Goal: Task Accomplishment & Management: Manage account settings

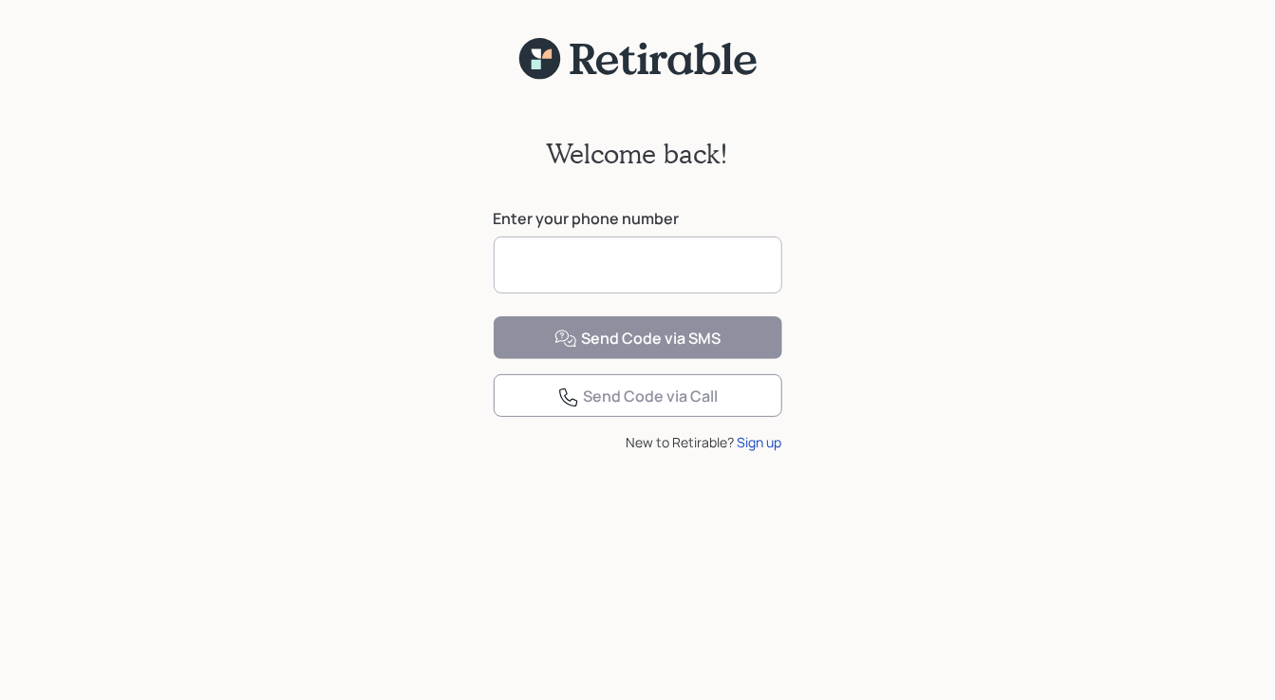
click at [651, 272] on input at bounding box center [638, 264] width 289 height 57
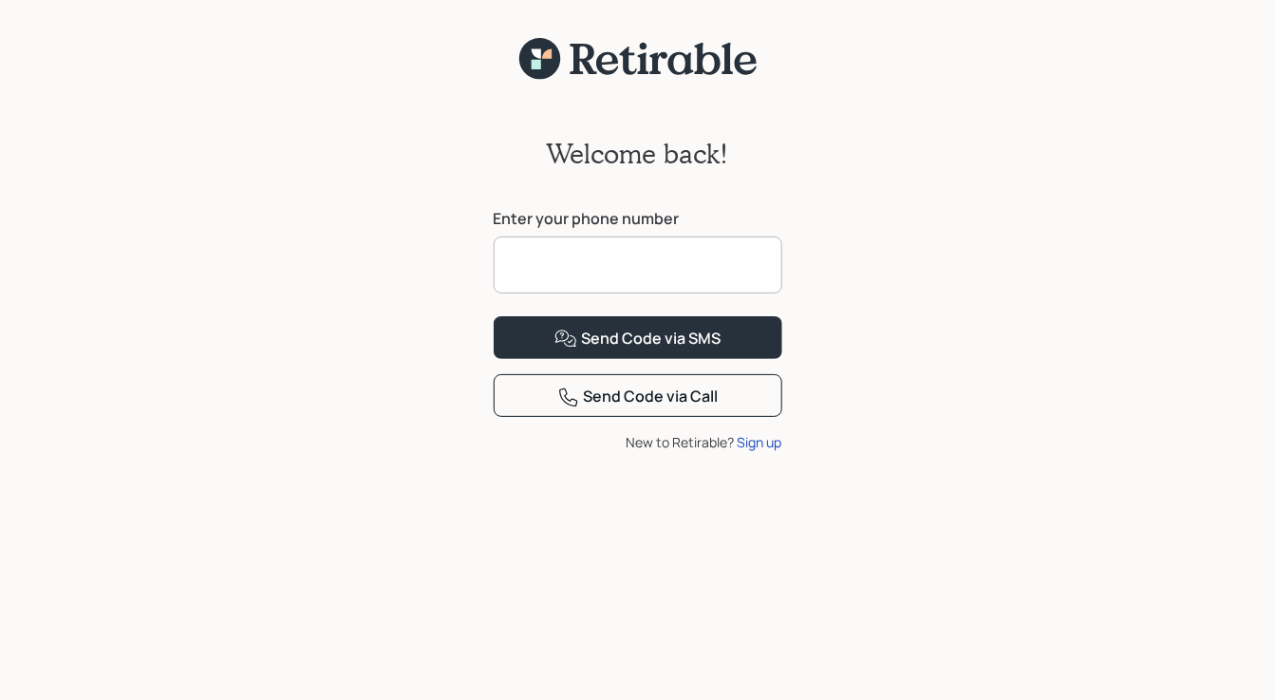
type input "**********"
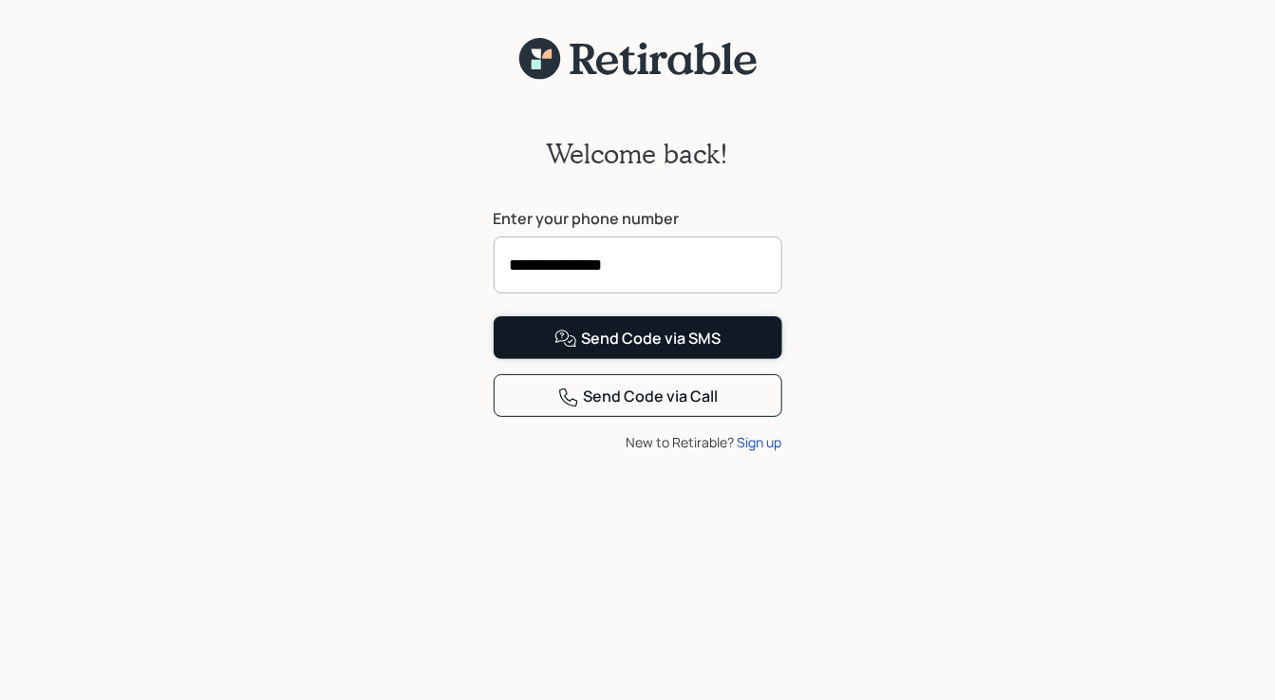
click at [624, 350] on div "Send Code via SMS" at bounding box center [638, 339] width 166 height 23
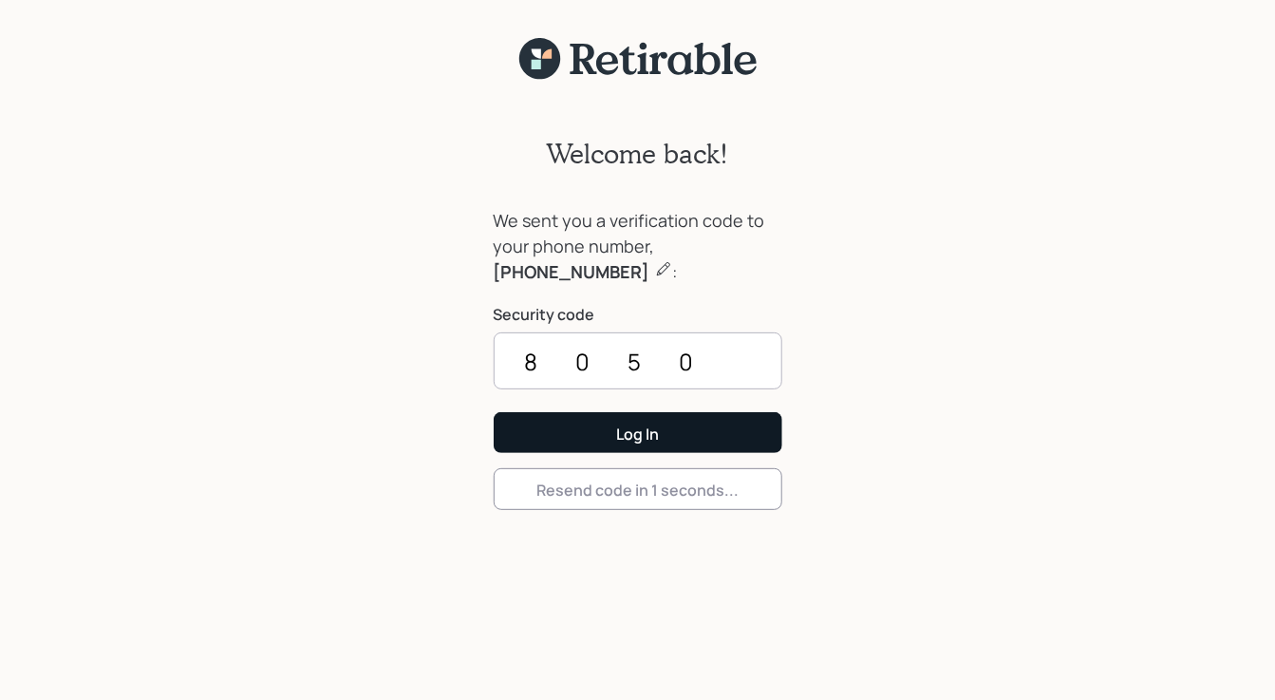
type input "8050"
click at [624, 432] on div "Log In" at bounding box center [637, 434] width 43 height 21
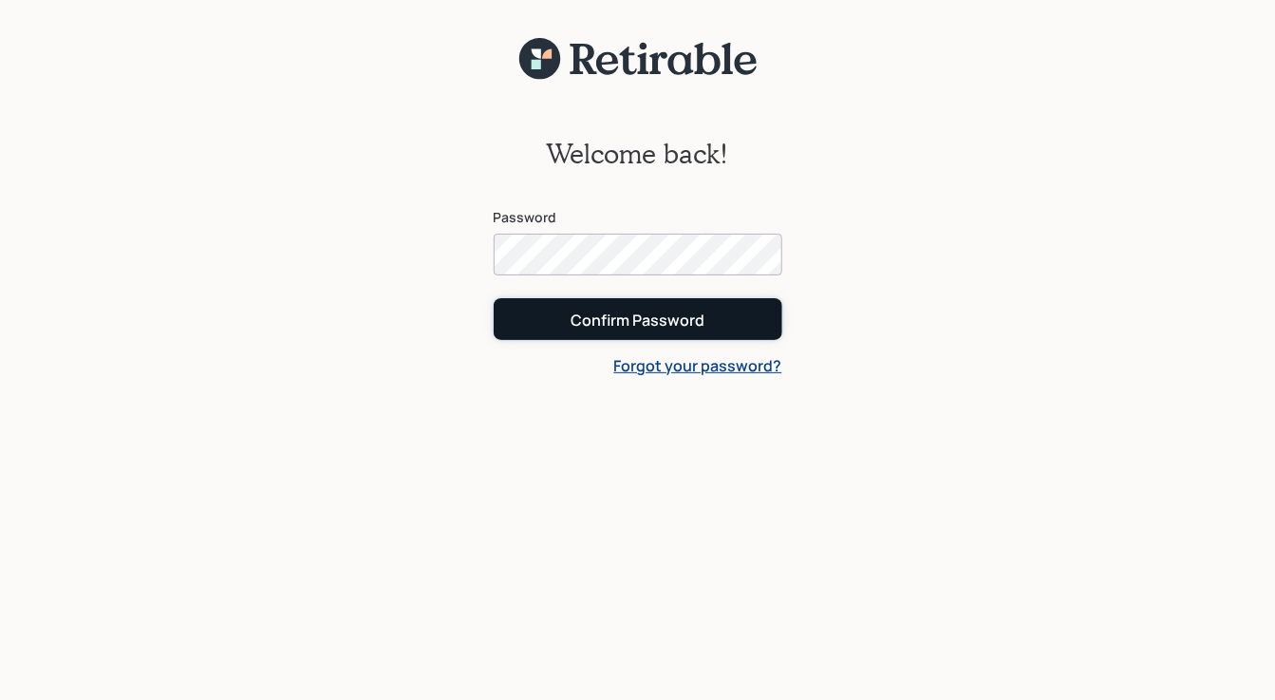
click at [660, 315] on div "Confirm Password" at bounding box center [638, 320] width 134 height 21
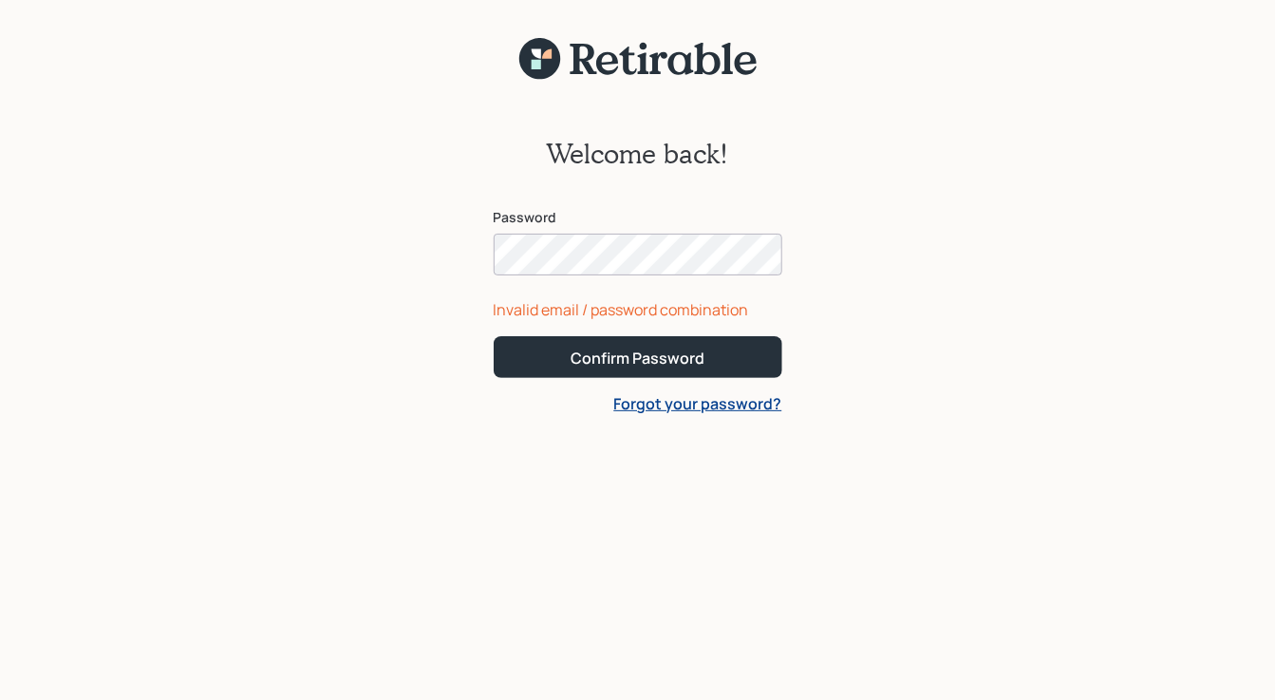
click at [494, 336] on button "Confirm Password" at bounding box center [638, 356] width 289 height 41
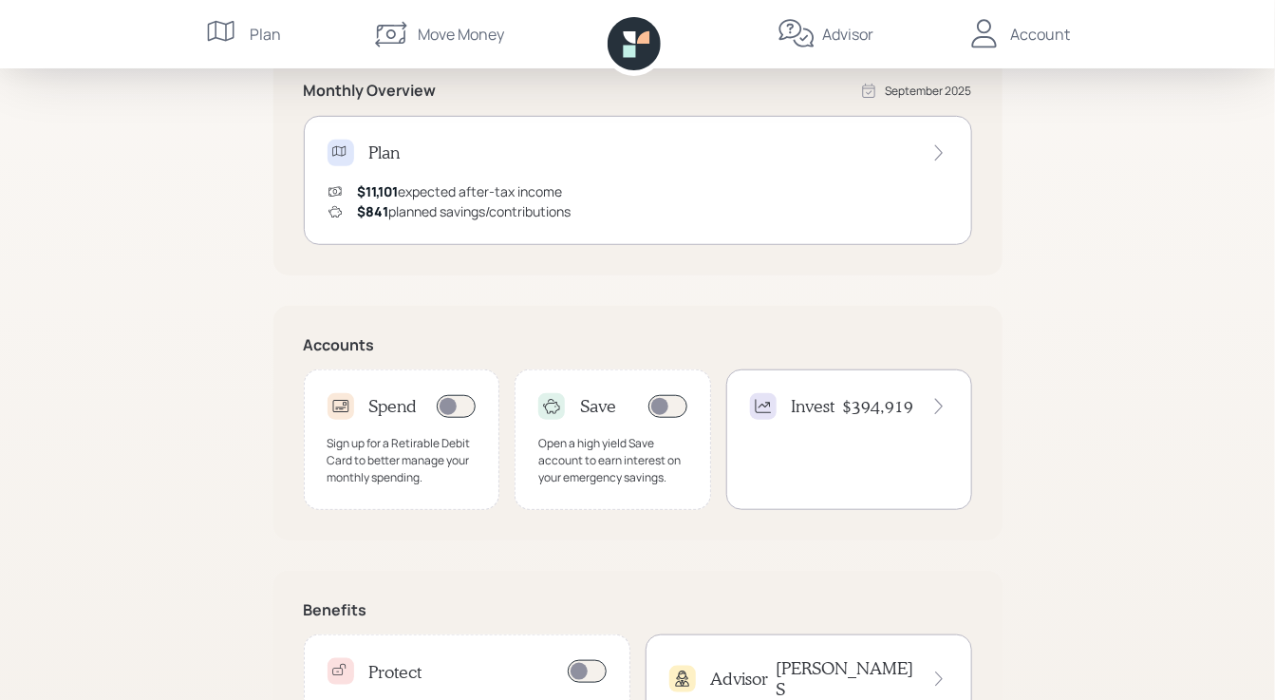
scroll to position [381, 0]
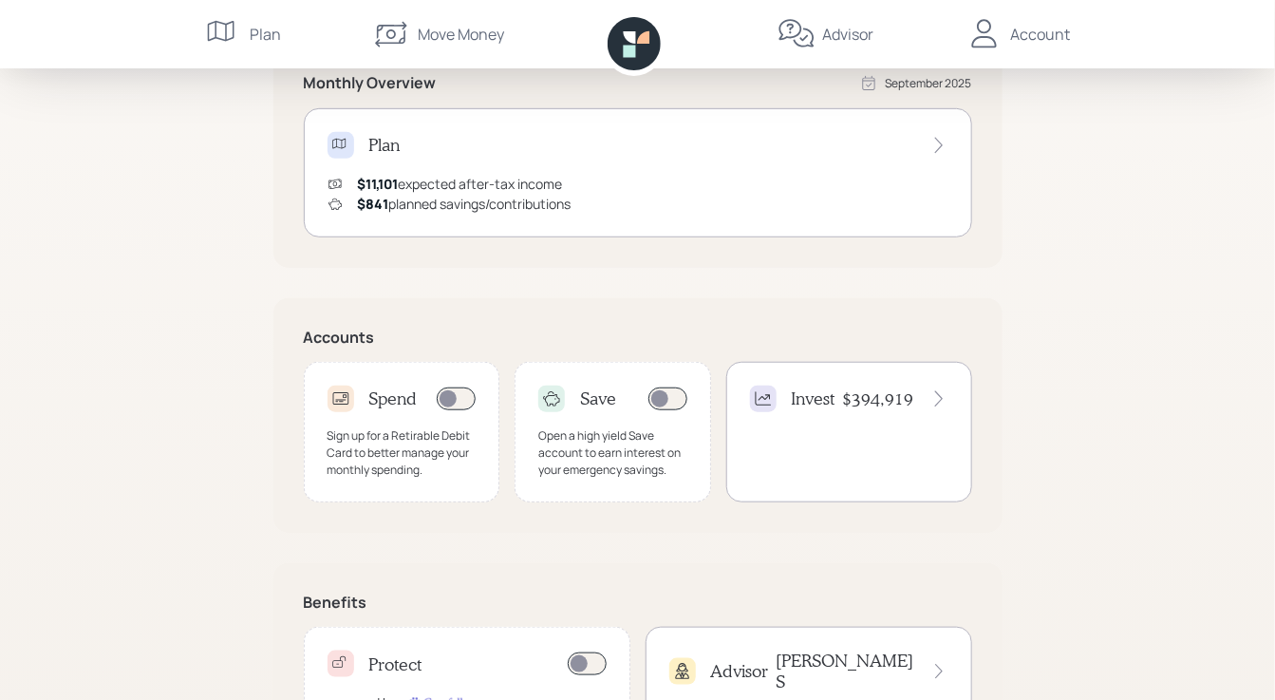
click at [947, 441] on div "Invest $394,919" at bounding box center [850, 432] width 246 height 141
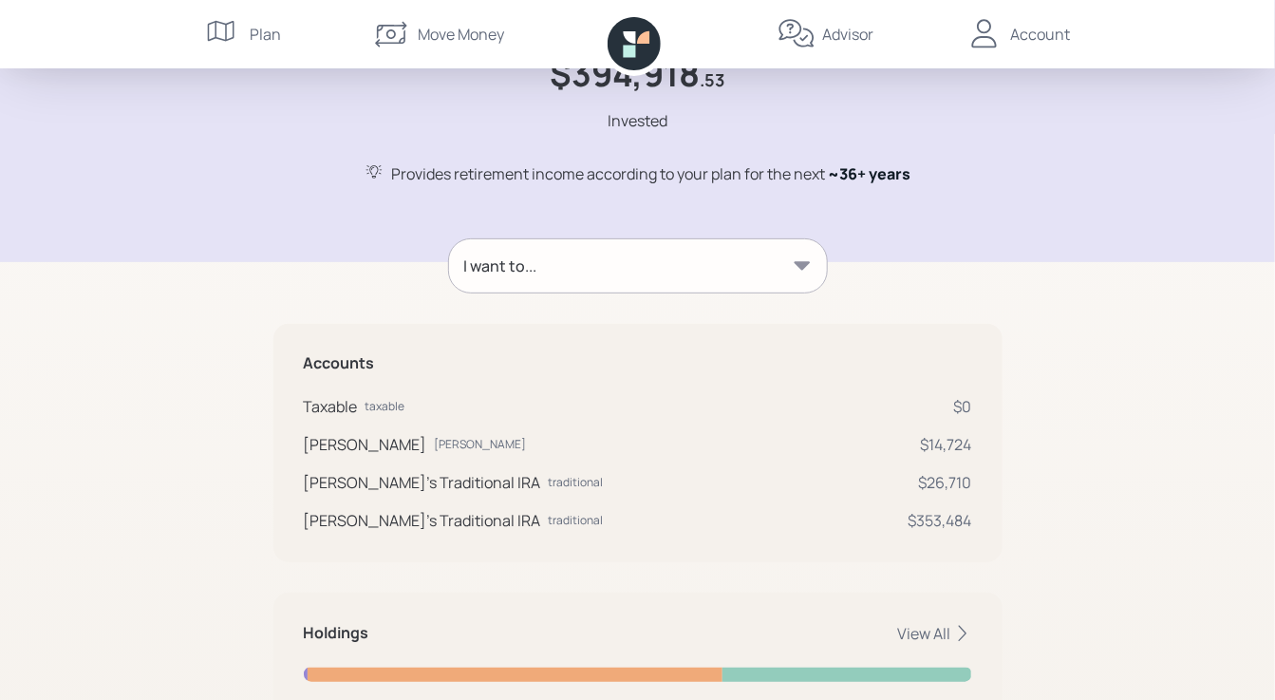
scroll to position [104, 0]
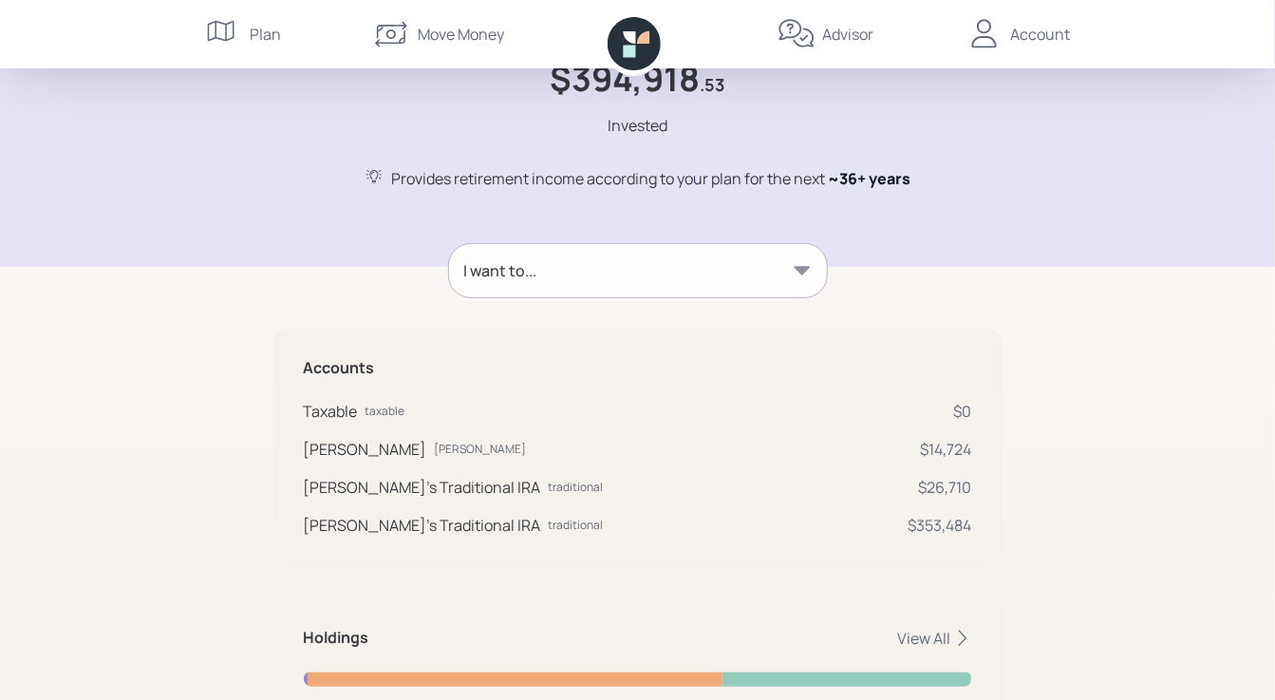
click at [803, 266] on icon at bounding box center [802, 270] width 16 height 9
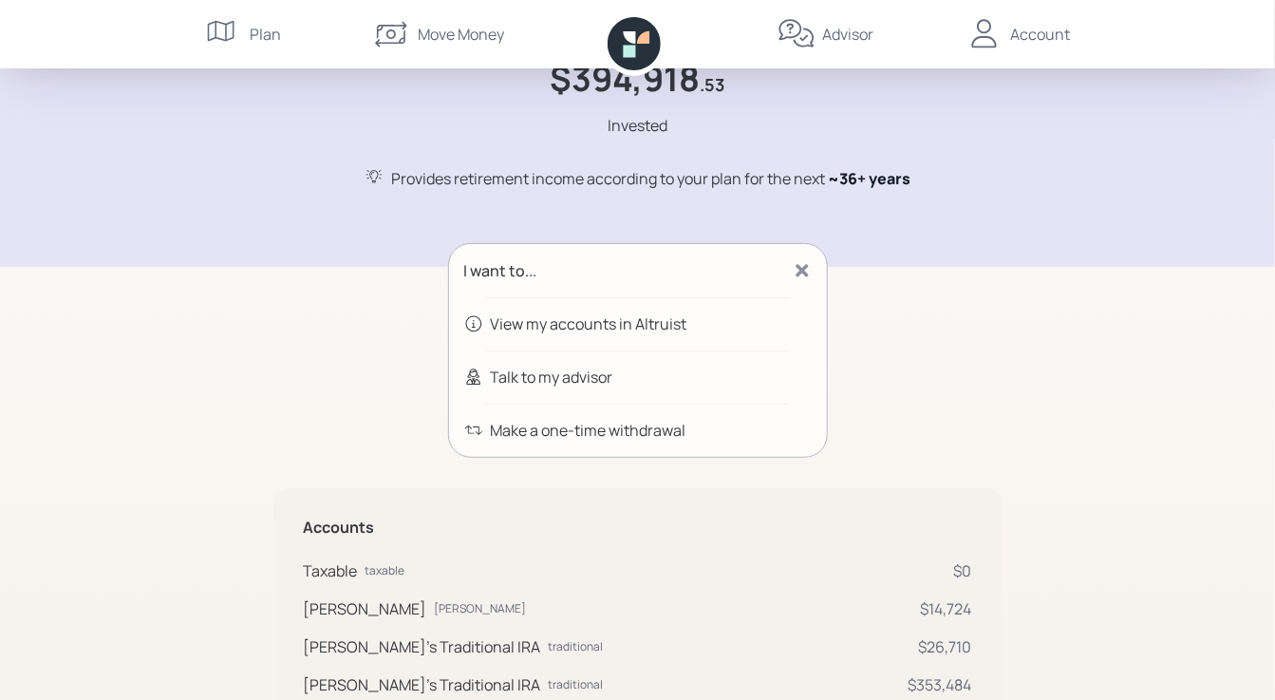
click at [1009, 250] on div "Invest $394,918 .53 Invested Provides retirement income according to your plan …" at bounding box center [637, 81] width 1275 height 370
click at [997, 334] on div "I want to... View my accounts in Altruist Talk to my advisor Make a one-time wi…" at bounding box center [638, 620] width 729 height 755
click at [256, 29] on div "Plan" at bounding box center [266, 34] width 31 height 23
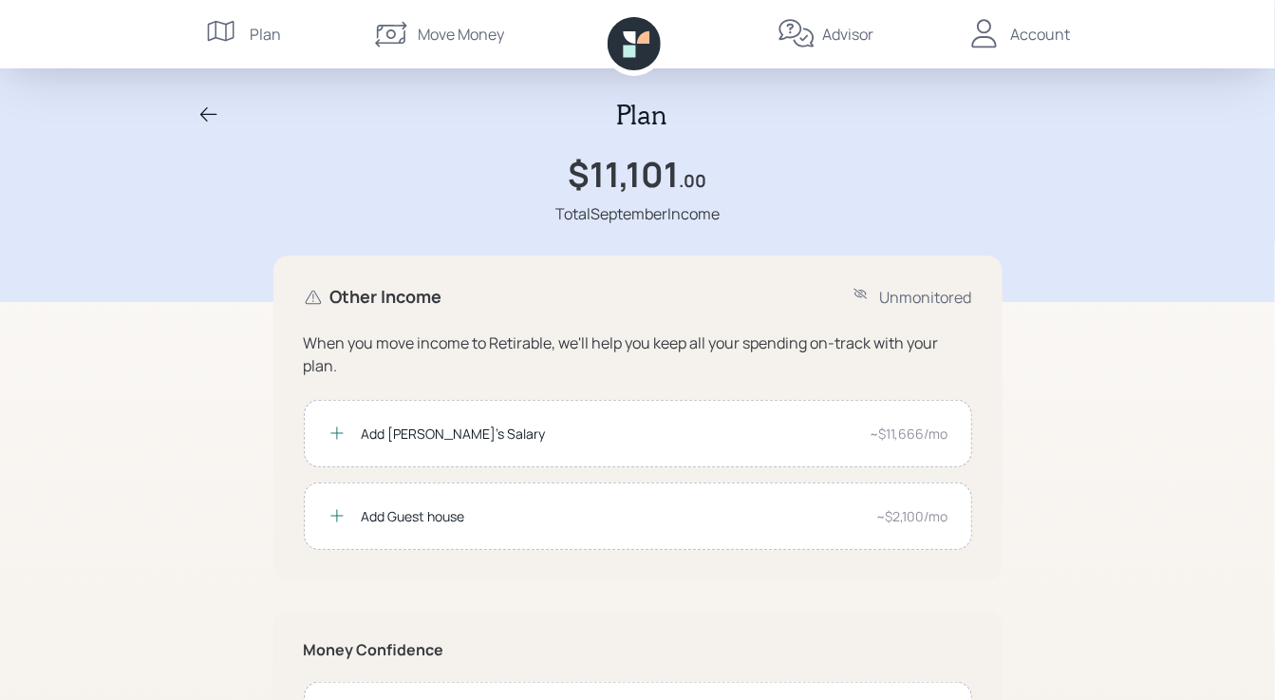
click at [1048, 34] on div "Account" at bounding box center [1041, 34] width 60 height 23
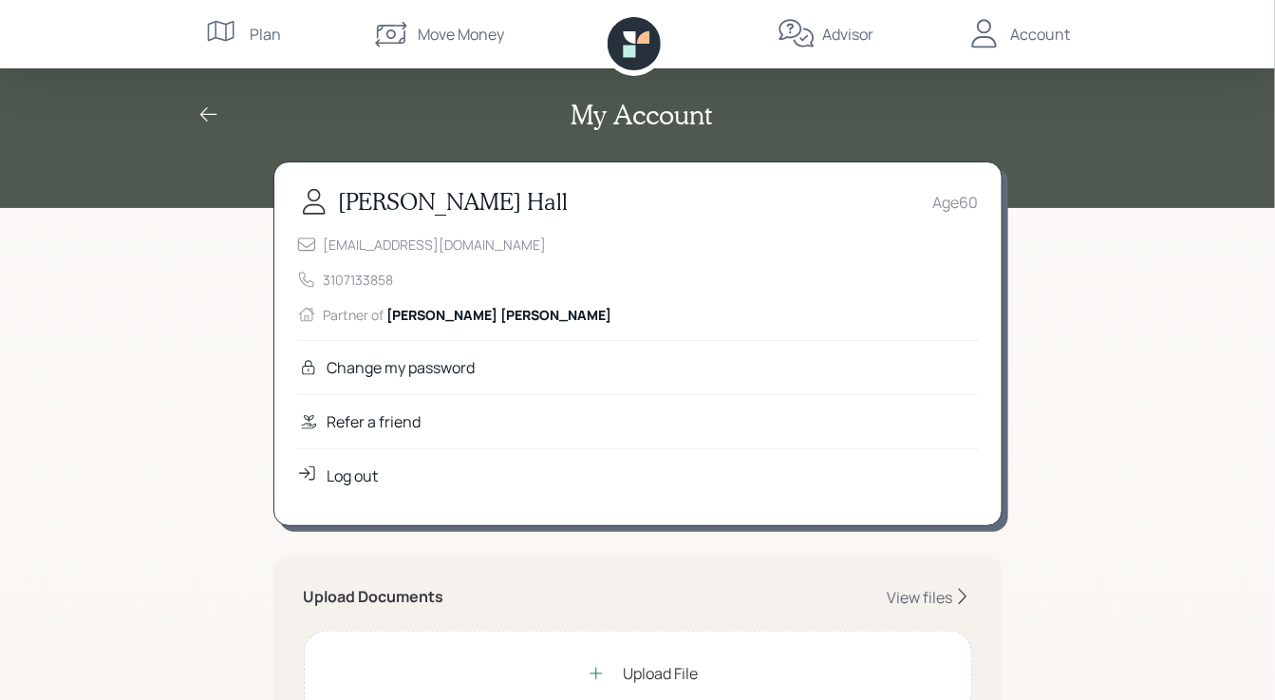
click at [1044, 30] on div "Account" at bounding box center [1041, 34] width 60 height 23
click at [372, 473] on div "Log out" at bounding box center [353, 475] width 51 height 23
